Goal: Navigation & Orientation: Find specific page/section

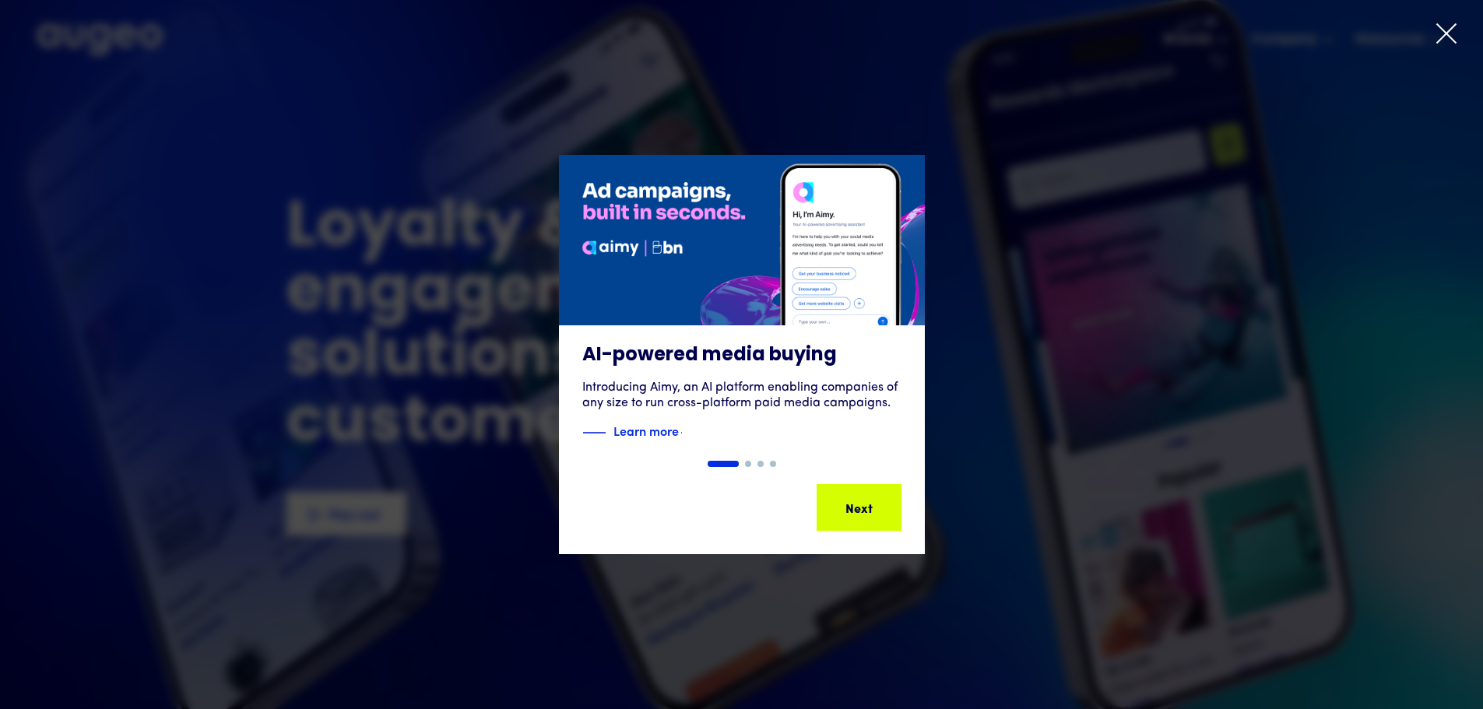
click at [1445, 44] on icon at bounding box center [1446, 33] width 23 height 23
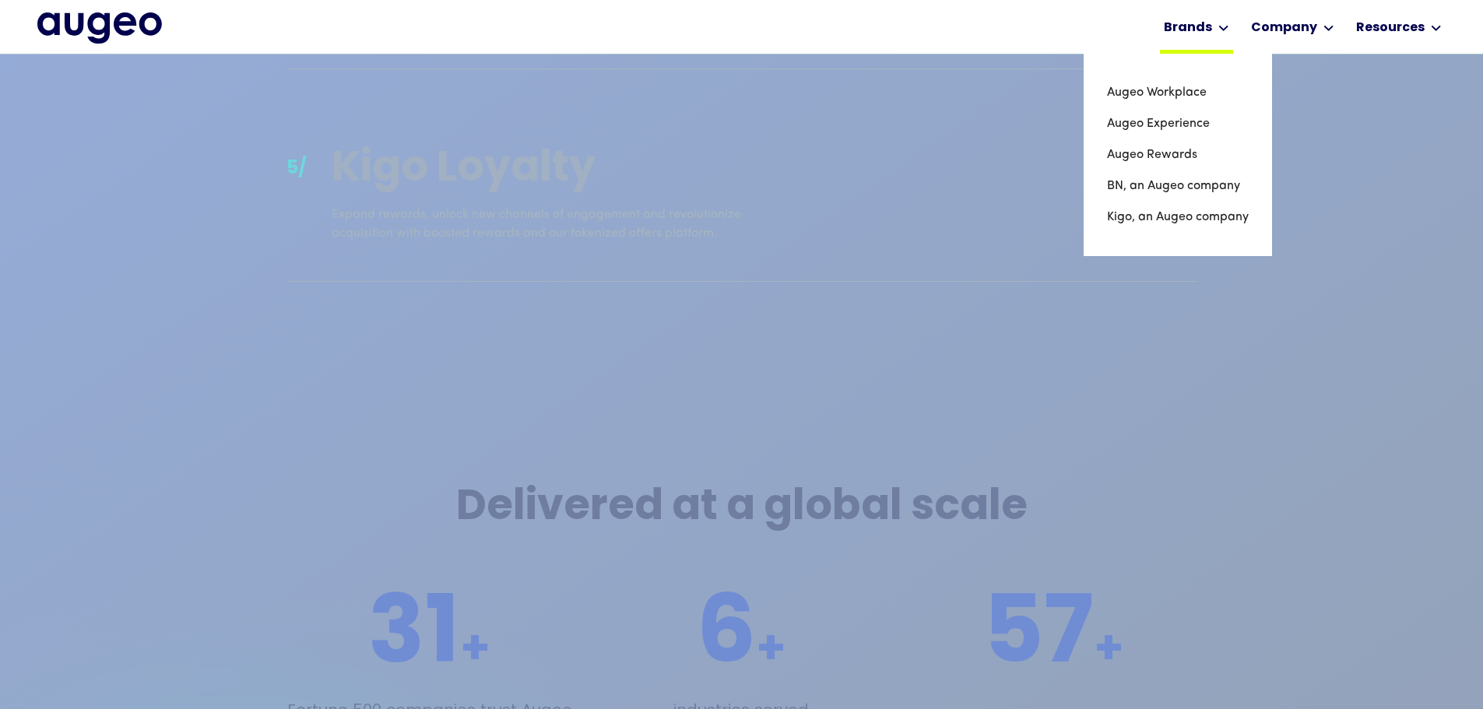
scroll to position [2433, 0]
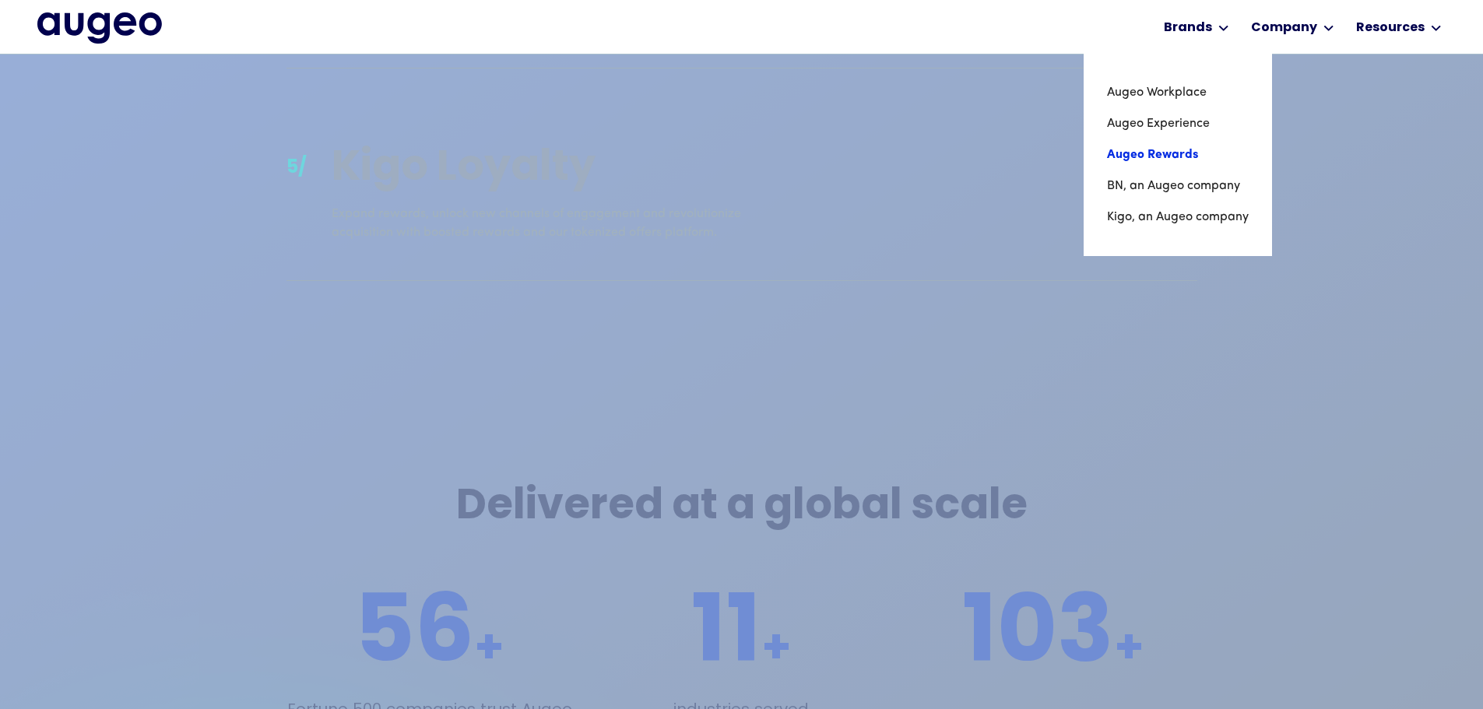
click at [1173, 147] on link "Augeo Rewards" at bounding box center [1178, 154] width 142 height 31
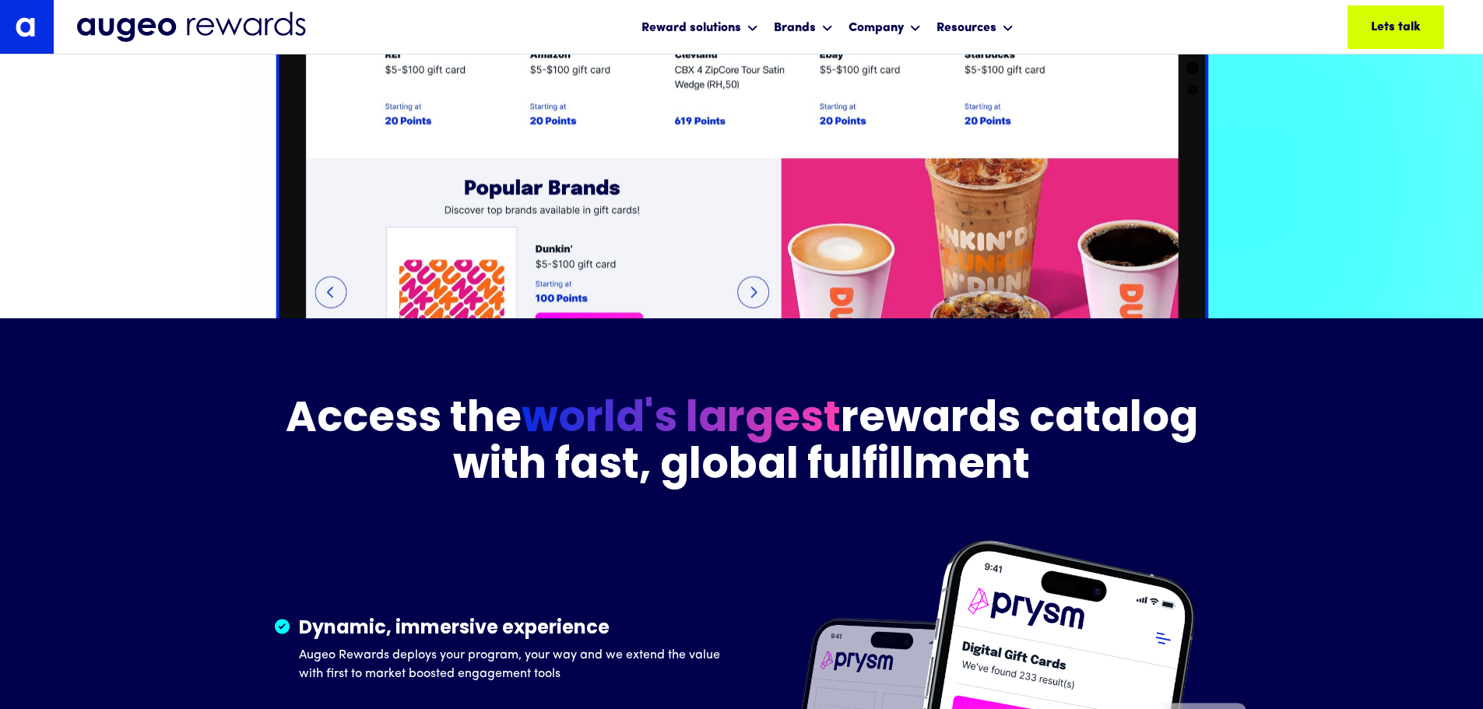
scroll to position [2041, 0]
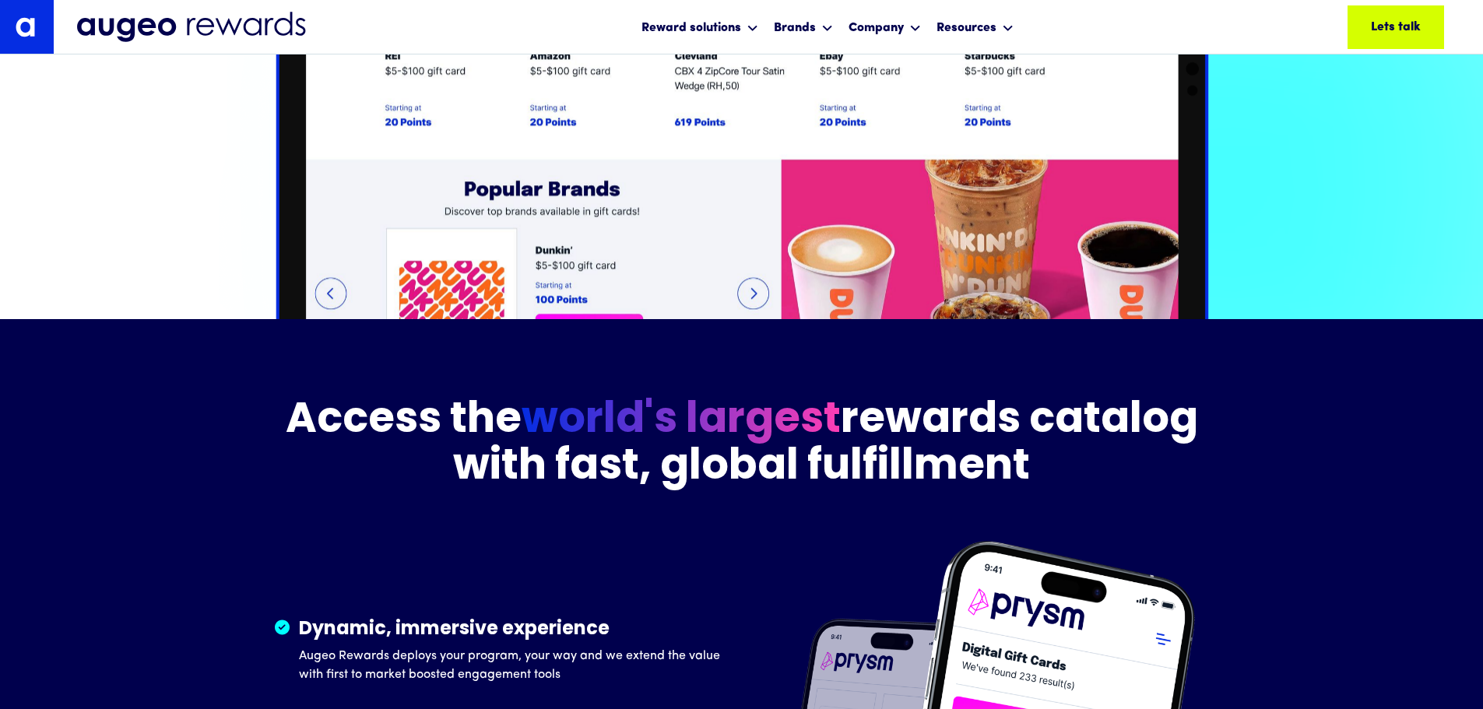
drag, startPoint x: 669, startPoint y: 7, endPoint x: 239, endPoint y: 139, distance: 449.5
